Goal: Information Seeking & Learning: Compare options

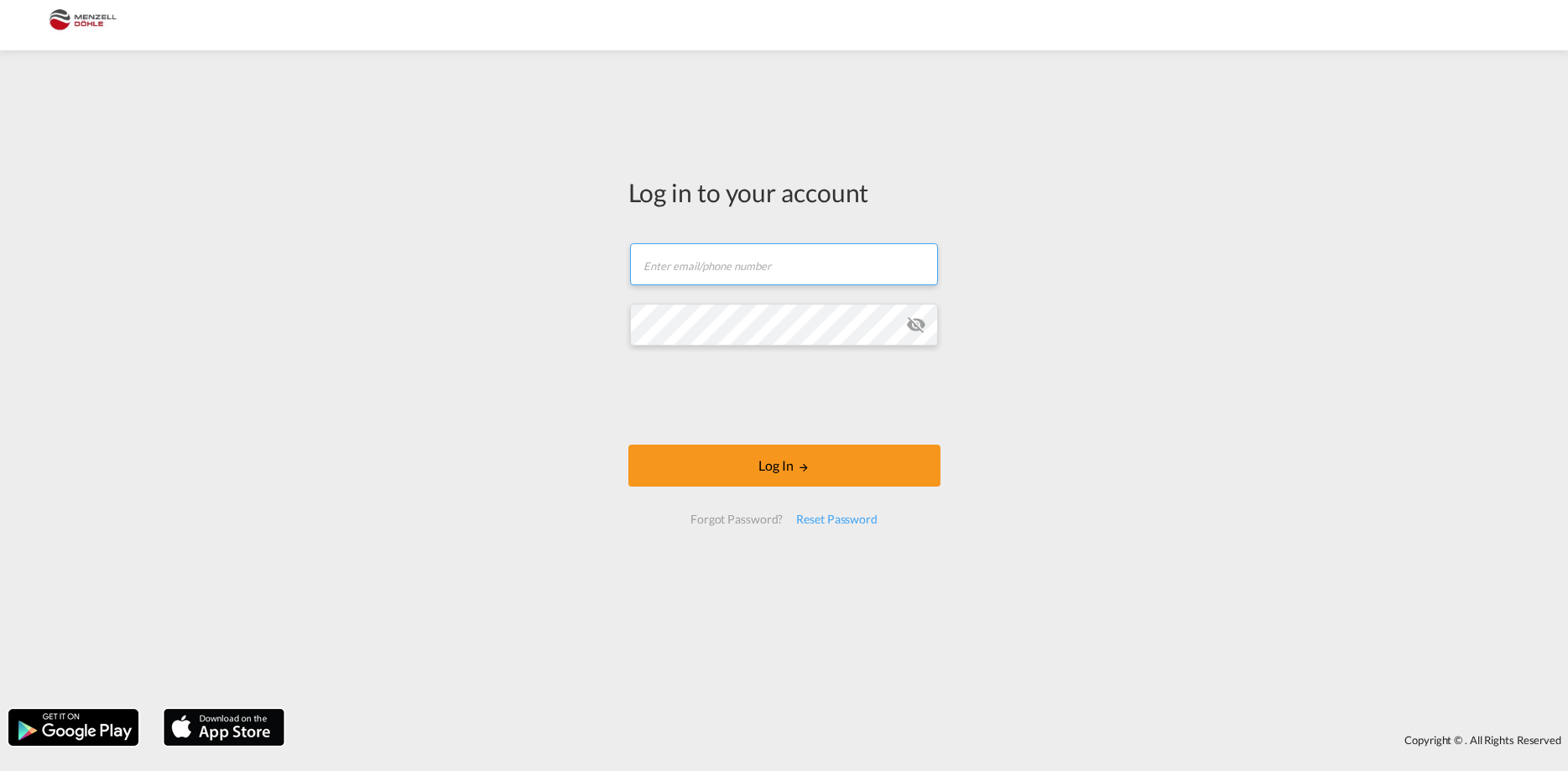
click at [771, 263] on input "text" at bounding box center [784, 264] width 308 height 42
type input "[PERSON_NAME][EMAIL_ADDRESS][DOMAIN_NAME]"
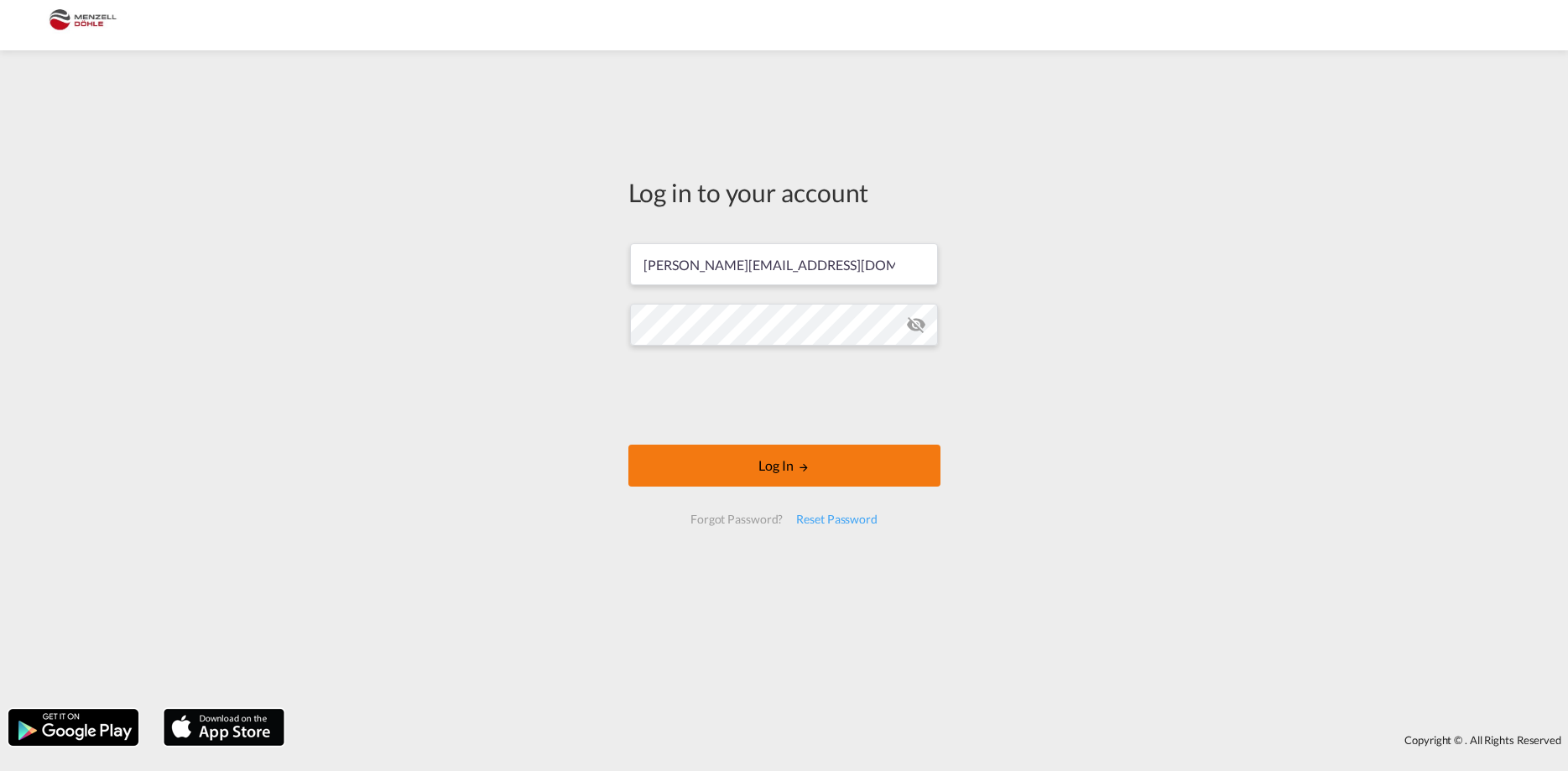
click at [784, 462] on button "Log In" at bounding box center [784, 466] width 312 height 42
